Goal: Check status: Check status

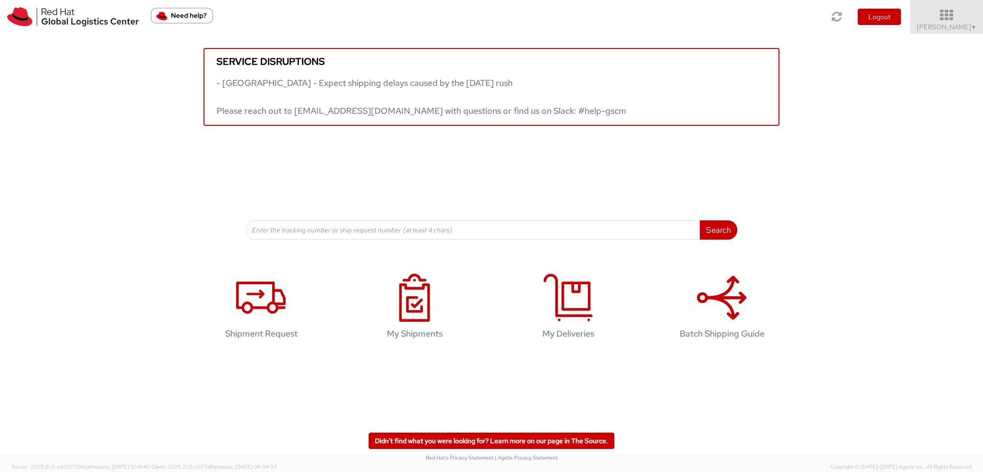
click at [948, 25] on span "Filip Moravec ▼" at bounding box center [947, 27] width 60 height 9
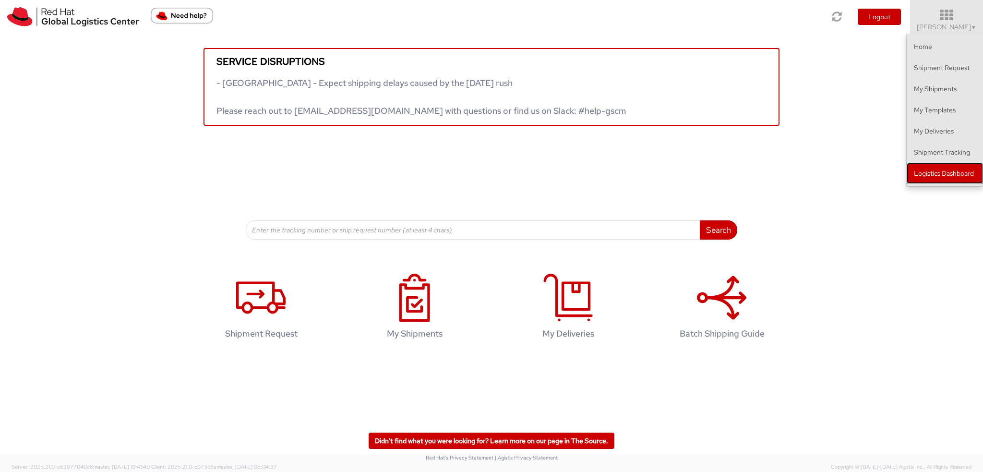
click at [933, 178] on link "Logistics Dashboard" at bounding box center [945, 173] width 76 height 21
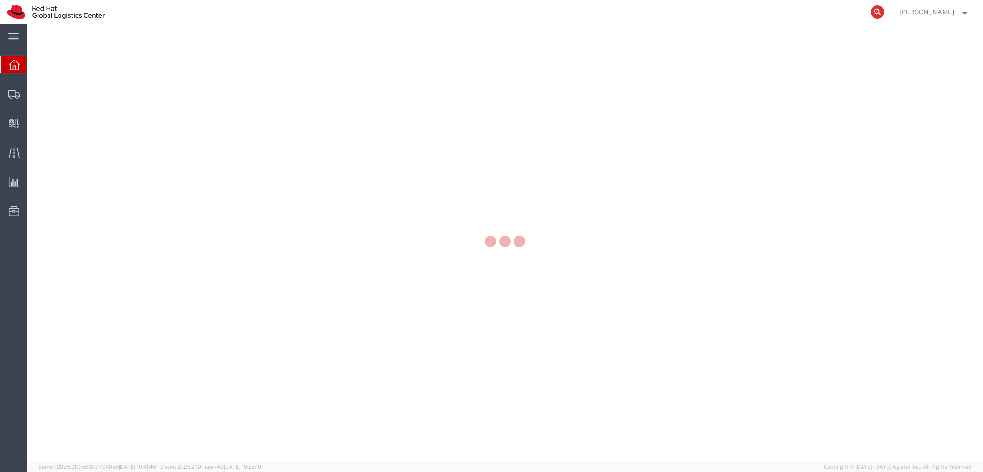
click at [885, 11] on icon at bounding box center [877, 11] width 13 height 13
click at [849, 12] on input "search" at bounding box center [725, 11] width 292 height 23
paste input "885104421605"
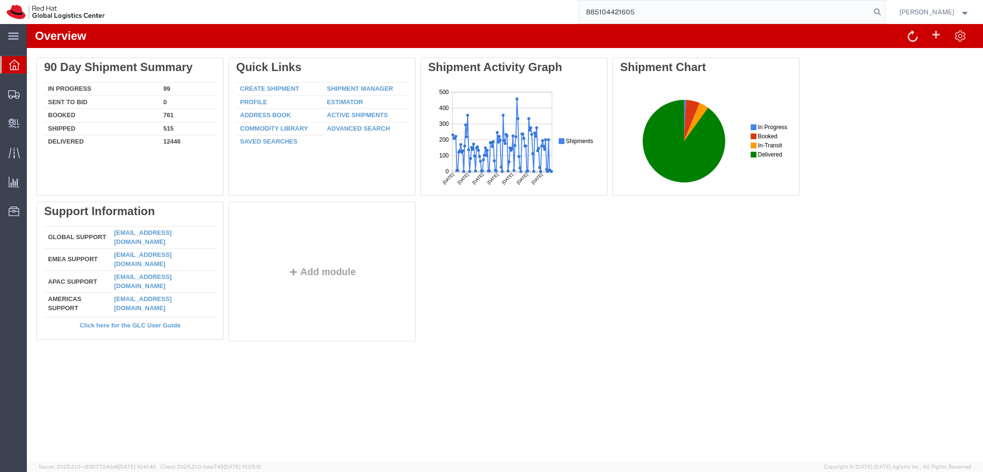
type input "885104421605"
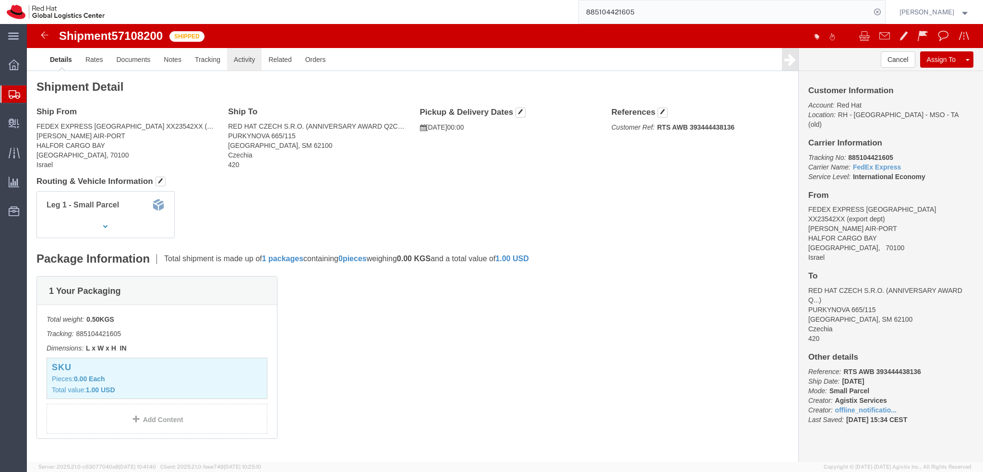
click link "Activity"
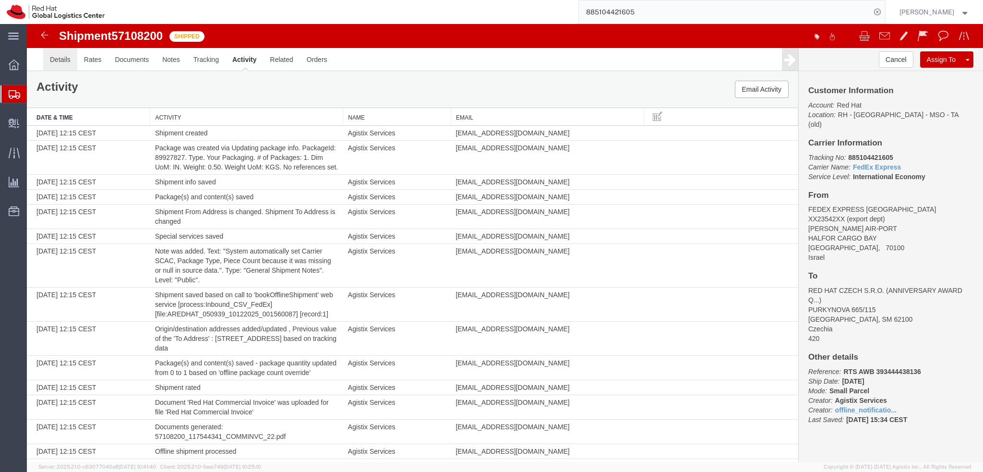
click at [61, 58] on link "Details" at bounding box center [60, 59] width 34 height 23
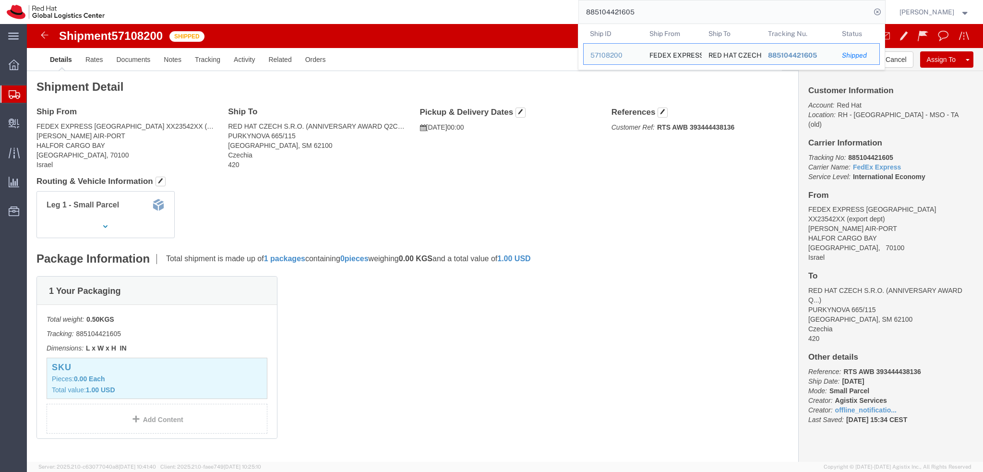
click at [677, 13] on input "885104421605" at bounding box center [725, 11] width 292 height 23
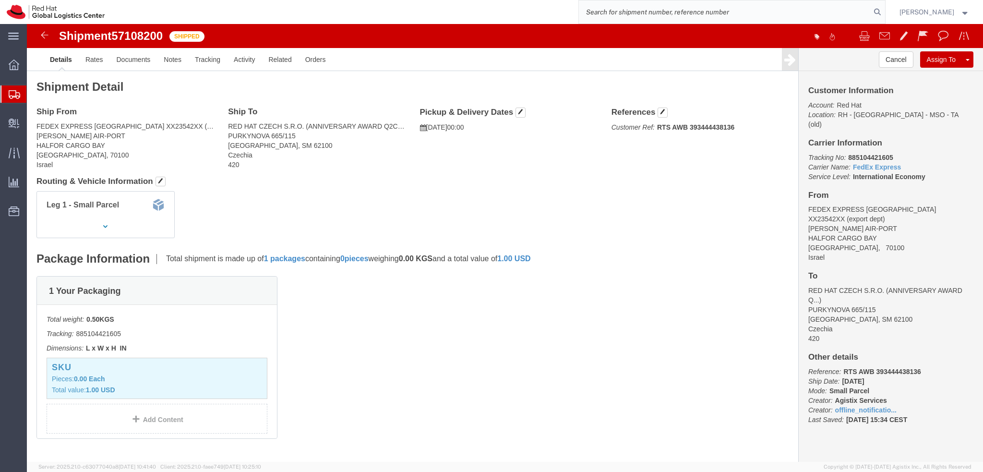
click at [699, 8] on input "search" at bounding box center [725, 11] width 292 height 23
type input "7899785994"
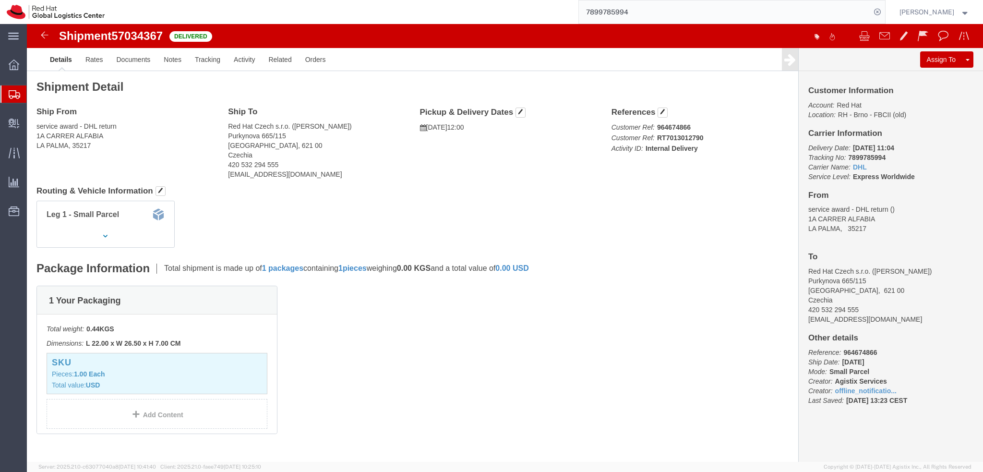
scroll to position [200, 0]
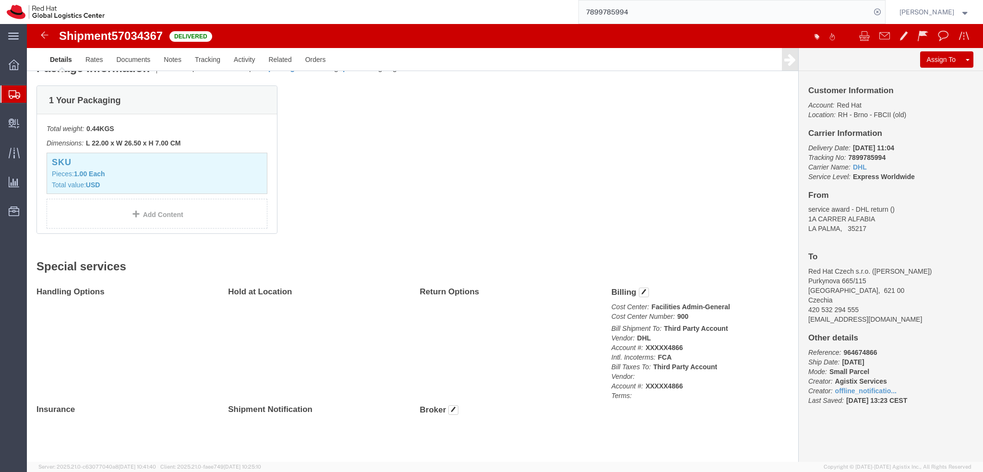
click div "1 Your Packaging Total weight: 0.44 KGS Dimensions: L 22.00 x W 26.50 x H 7.00 …"
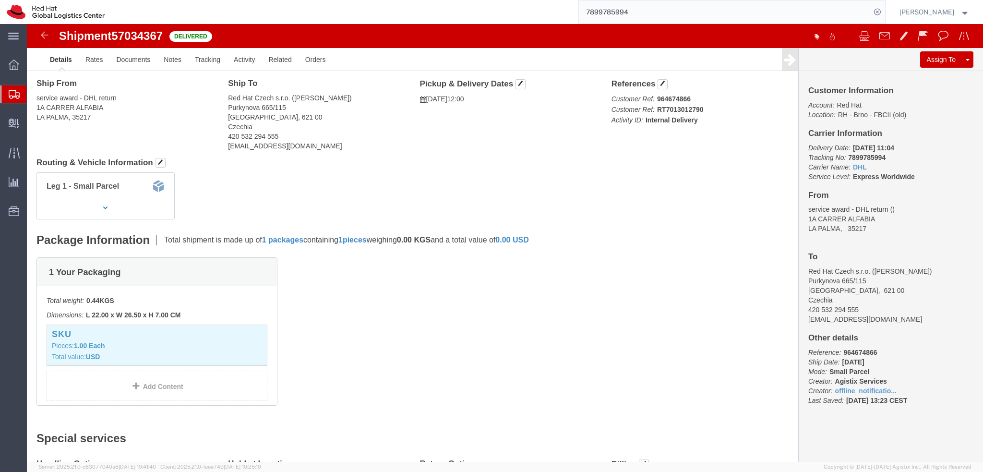
scroll to position [0, 0]
